Goal: Find specific page/section: Find specific page/section

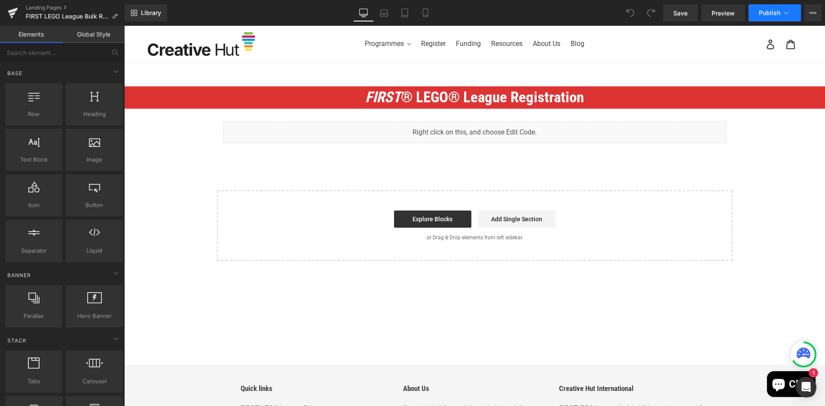
click at [788, 13] on icon at bounding box center [786, 13] width 9 height 9
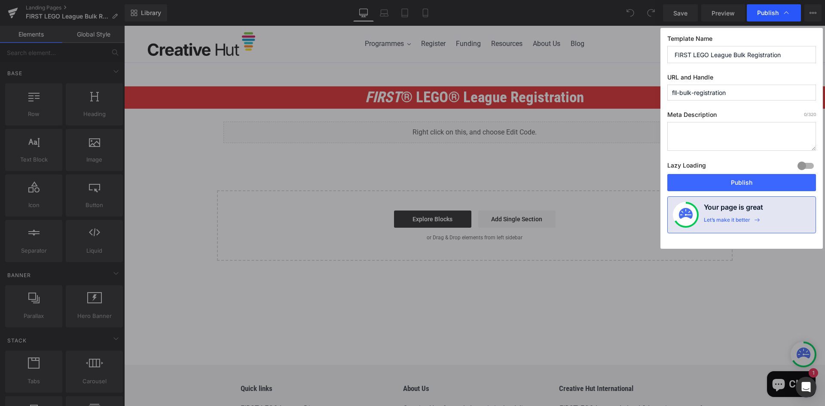
click at [787, 12] on icon at bounding box center [786, 13] width 9 height 9
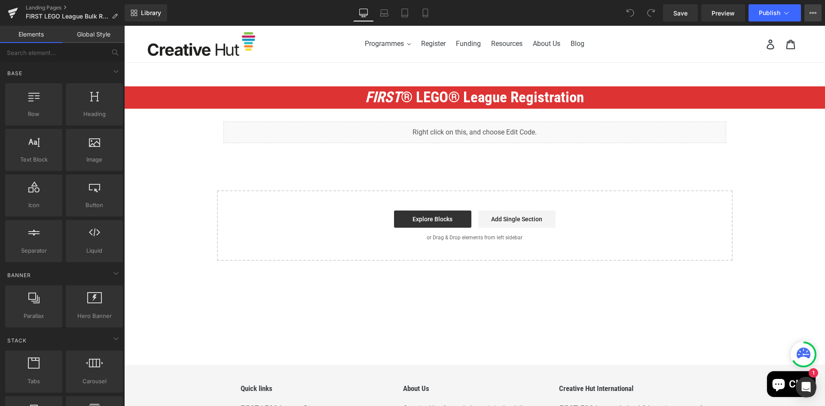
click at [814, 12] on icon at bounding box center [815, 13] width 2 height 2
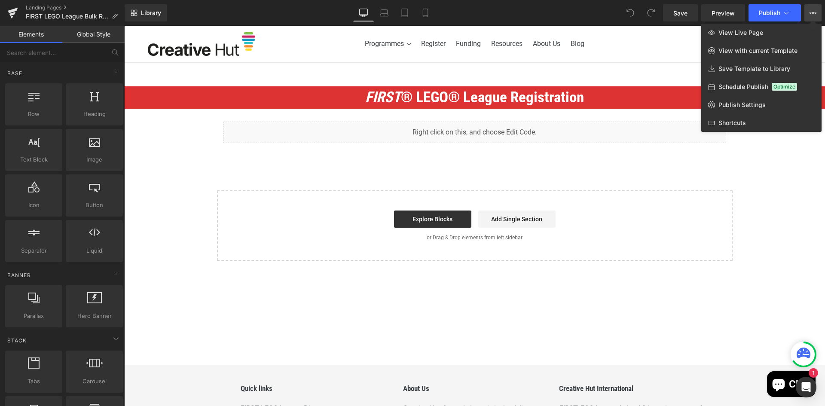
click at [814, 12] on icon at bounding box center [815, 13] width 2 height 2
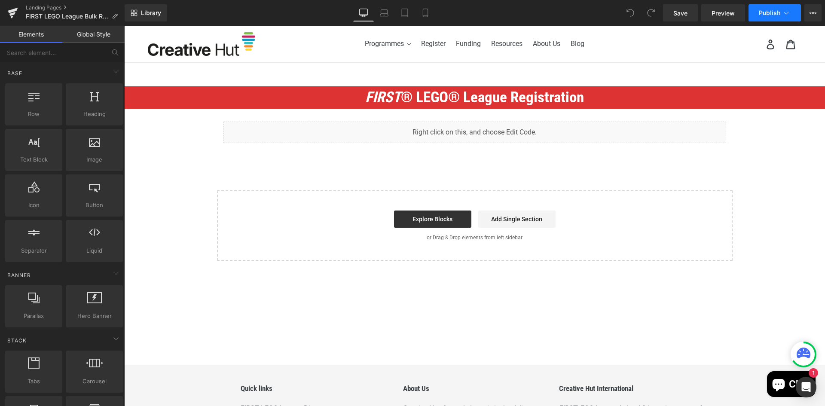
click at [789, 12] on icon at bounding box center [786, 13] width 9 height 9
click at [814, 12] on icon at bounding box center [812, 12] width 7 height 7
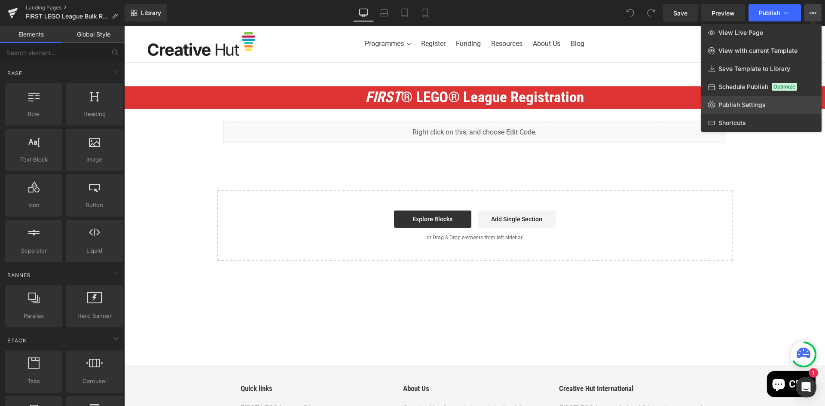
click at [739, 101] on span "Publish Settings" at bounding box center [741, 105] width 47 height 8
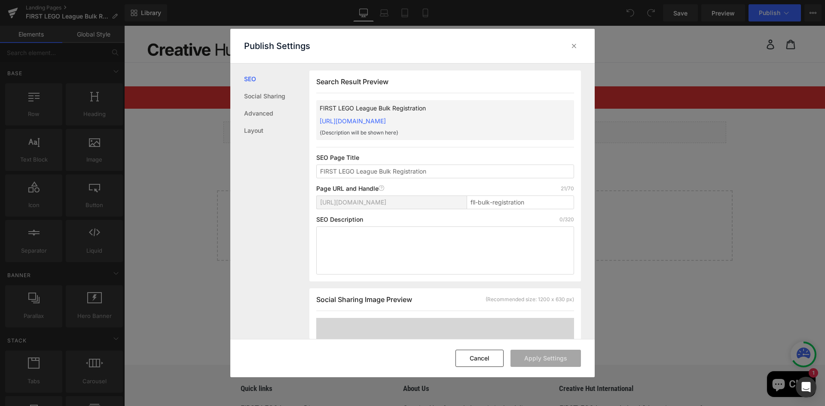
scroll to position [0, 0]
click at [573, 43] on icon at bounding box center [573, 46] width 9 height 9
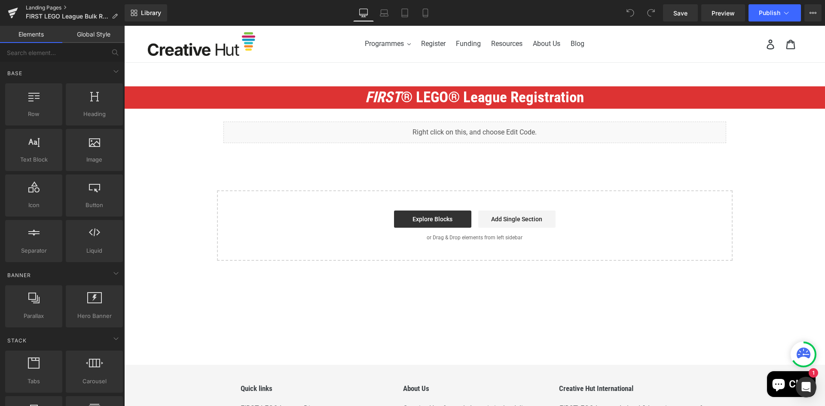
click at [37, 4] on link "Landing Pages" at bounding box center [75, 7] width 99 height 7
